Goal: Task Accomplishment & Management: Complete application form

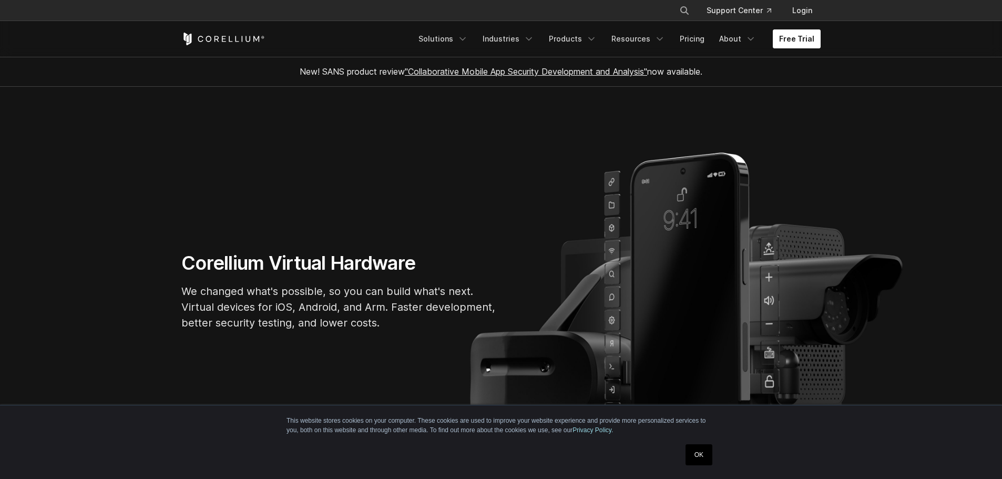
click at [790, 36] on link "Free Trial" at bounding box center [797, 38] width 48 height 19
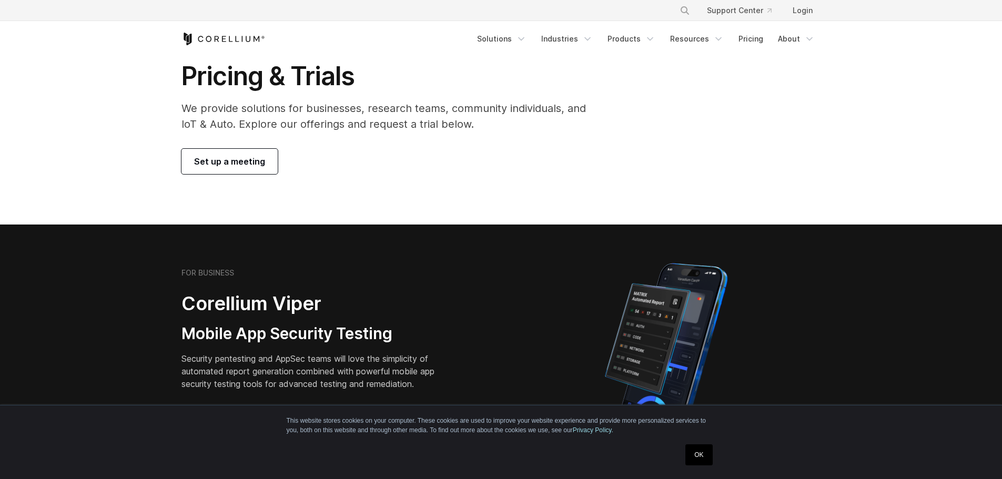
scroll to position [53, 0]
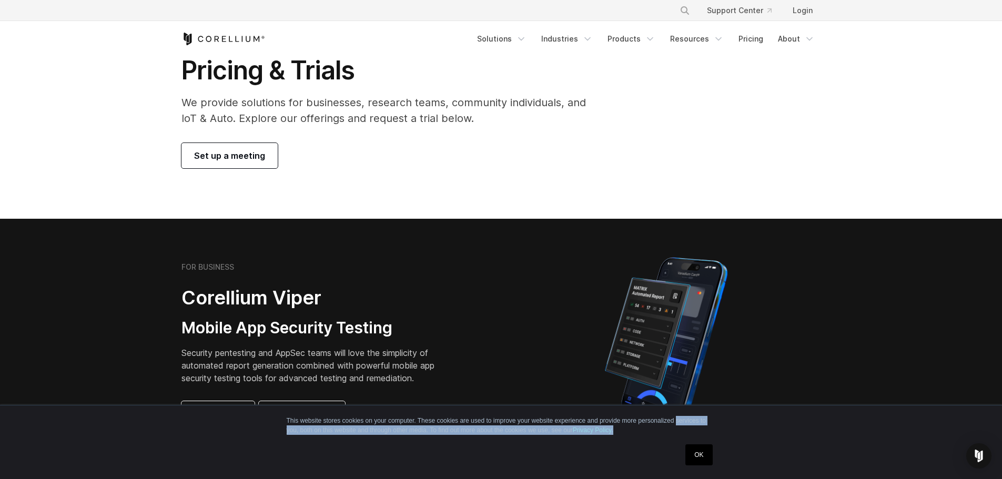
drag, startPoint x: 675, startPoint y: 415, endPoint x: 692, endPoint y: 456, distance: 43.9
click at [680, 431] on p "This website stores cookies on your computer. These cookies are used to improve…" at bounding box center [501, 425] width 429 height 19
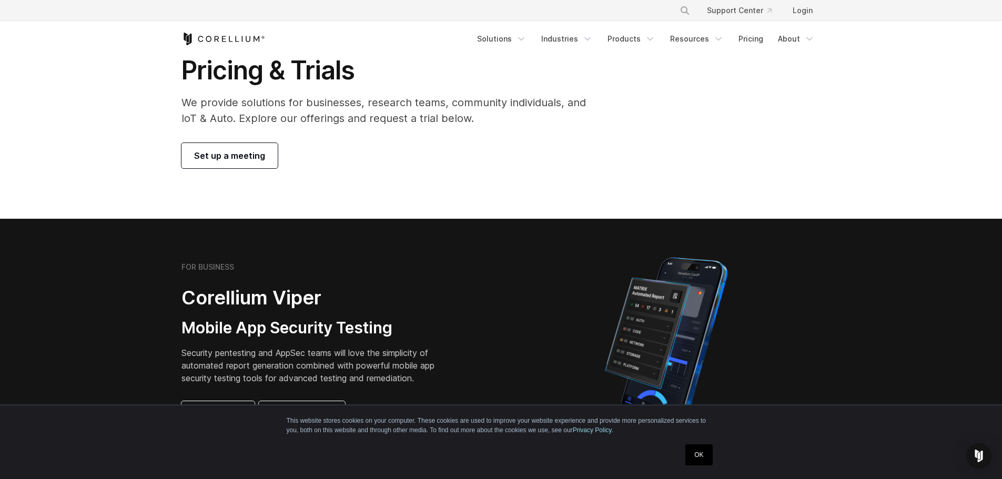
click at [689, 451] on link "OK" at bounding box center [698, 454] width 27 height 21
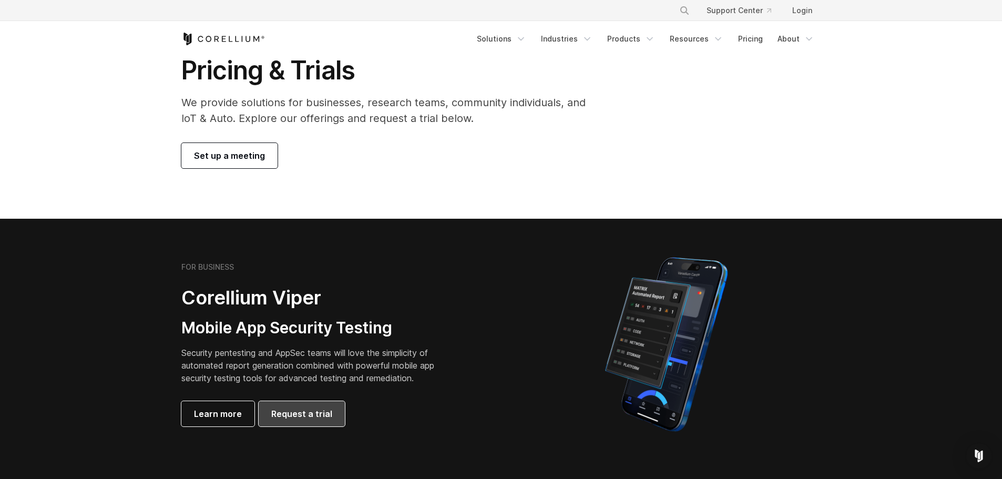
click at [282, 414] on span "Request a trial" at bounding box center [301, 414] width 61 height 13
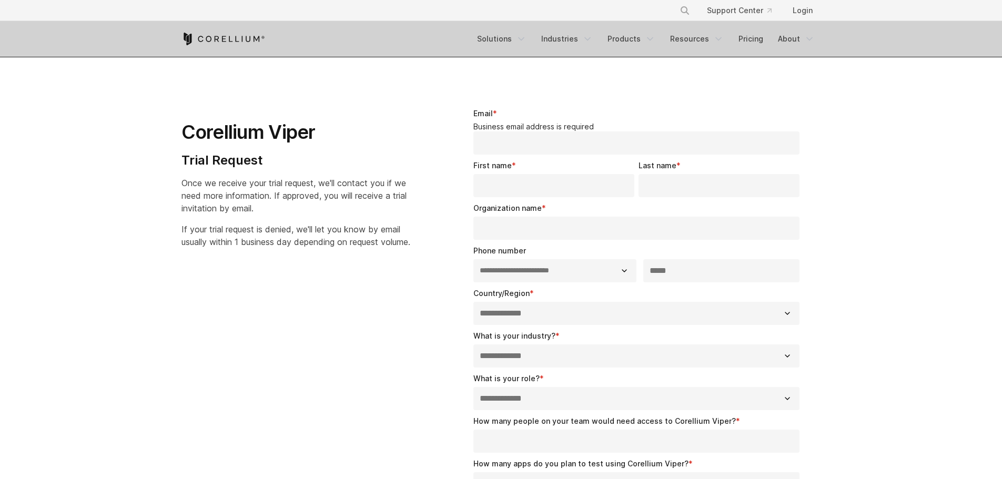
select select "**"
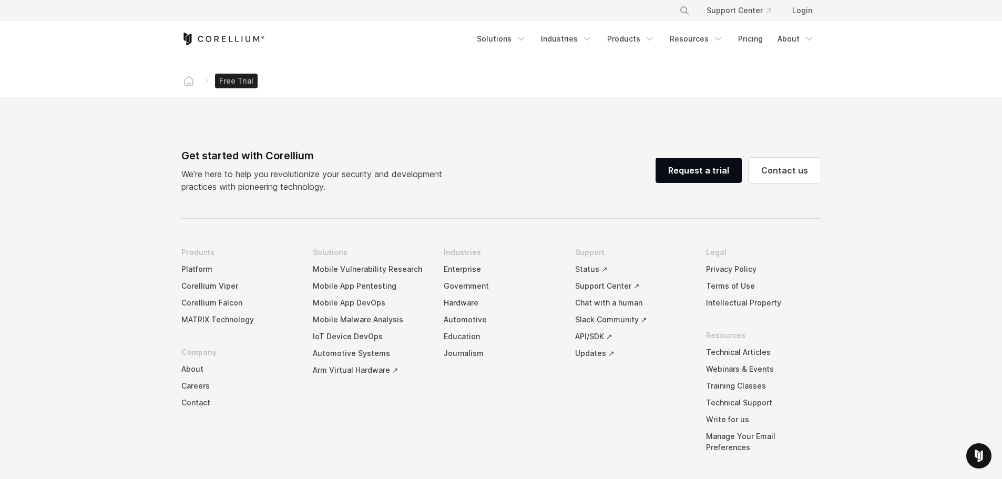
scroll to position [526, 0]
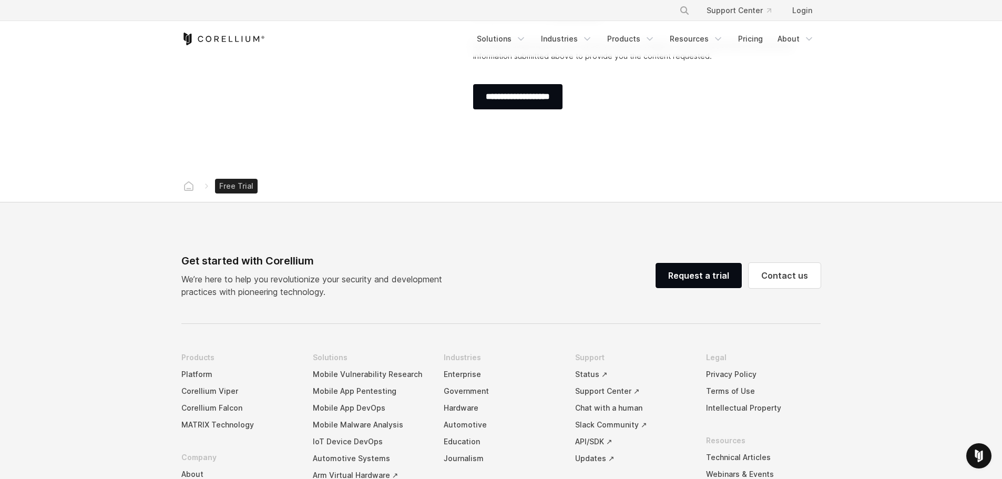
drag, startPoint x: 586, startPoint y: 274, endPoint x: 575, endPoint y: 235, distance: 41.1
